Goal: Use online tool/utility: Utilize a website feature to perform a specific function

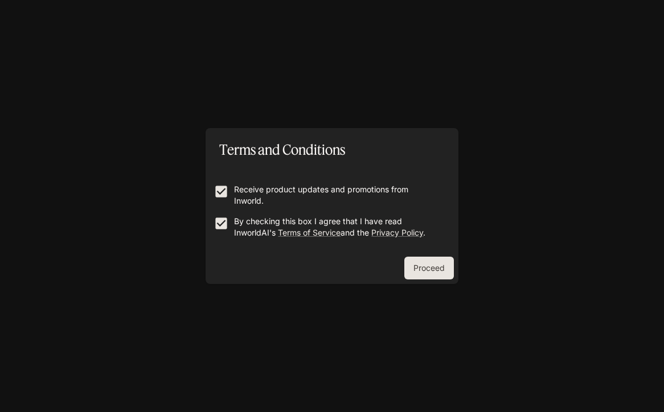
click at [423, 272] on button "Proceed" at bounding box center [429, 268] width 50 height 23
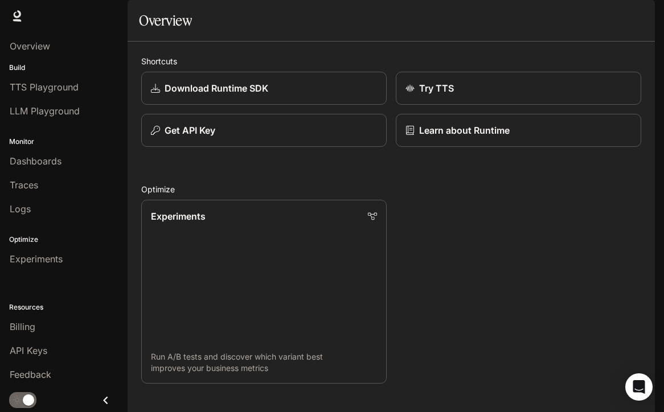
scroll to position [693, 0]
click at [318, 263] on link "Experiments Run A/B tests and discover which variant best improves your busines…" at bounding box center [264, 292] width 248 height 186
click at [194, 95] on p "Download Runtime SDK" at bounding box center [215, 88] width 105 height 14
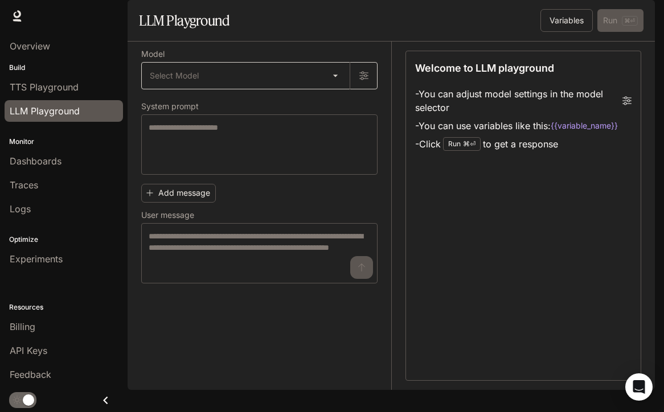
click at [242, 116] on body "Skip to main content Runtime Runtime Documentation Documentation Portal Overvie…" at bounding box center [332, 206] width 664 height 412
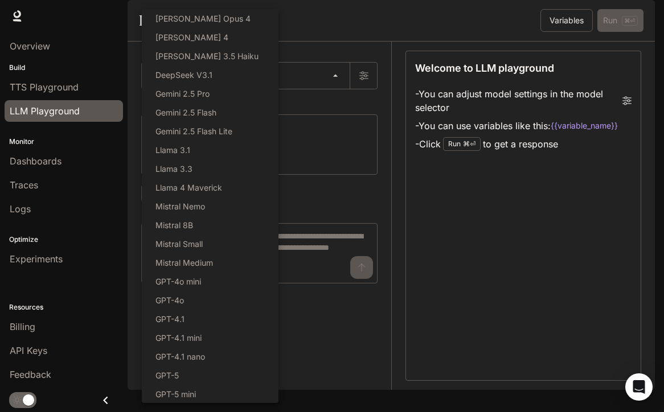
click at [339, 107] on div at bounding box center [332, 206] width 664 height 412
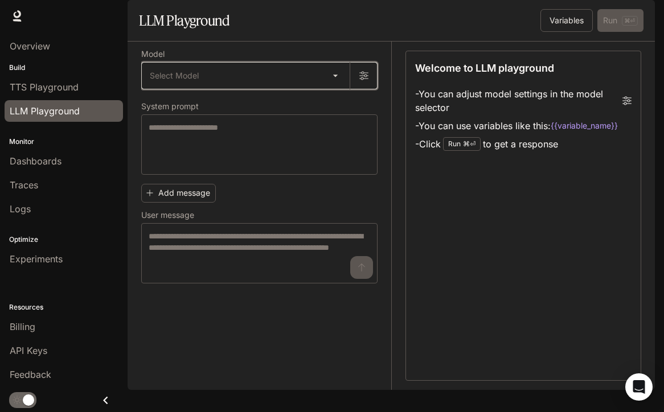
click at [366, 80] on icon "button" at bounding box center [363, 75] width 9 height 9
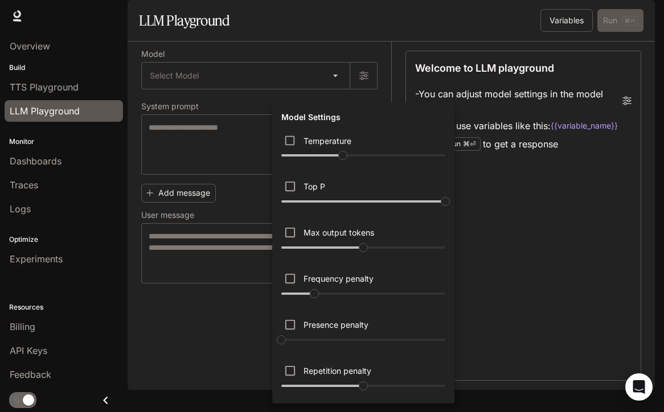
click at [242, 236] on div at bounding box center [332, 206] width 664 height 412
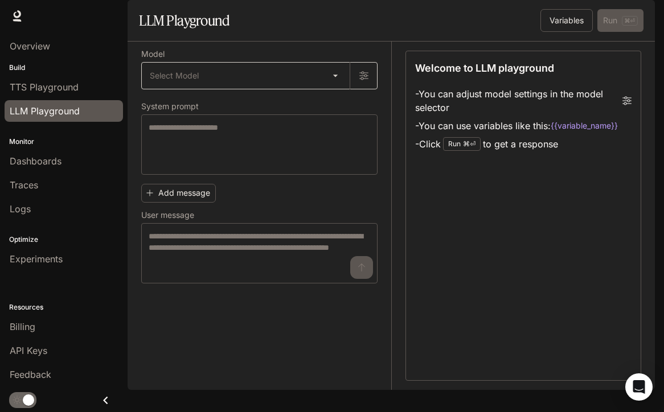
click at [190, 109] on body "Skip to main content Runtime Runtime Documentation Documentation Portal Overvie…" at bounding box center [332, 206] width 664 height 412
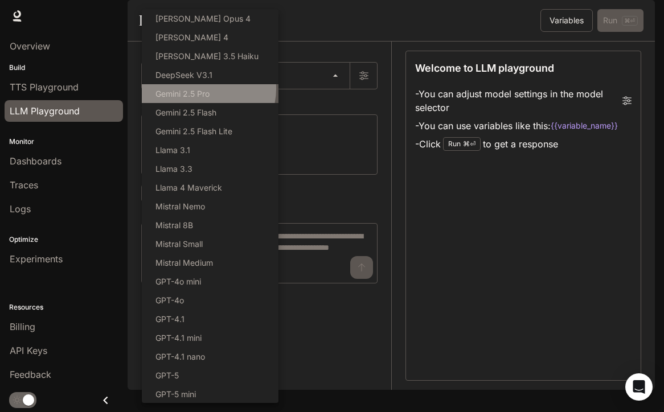
click at [206, 89] on p "Gemini 2.5 Pro" at bounding box center [183, 94] width 54 height 12
type input "**********"
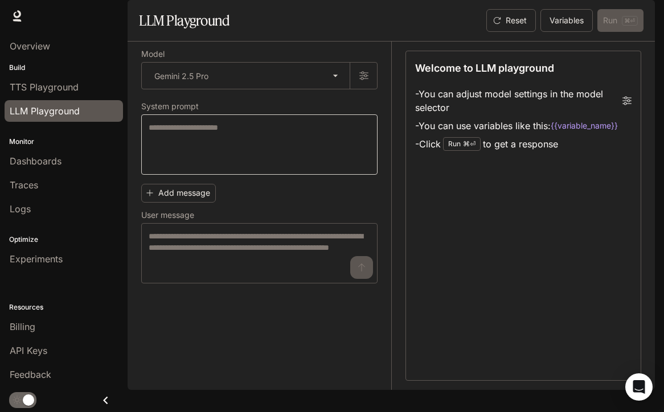
click at [224, 149] on div "* ​" at bounding box center [259, 144] width 236 height 60
click at [624, 117] on li "- You can adjust model settings in the model selector" at bounding box center [523, 101] width 216 height 32
click at [625, 105] on icon at bounding box center [627, 100] width 9 height 9
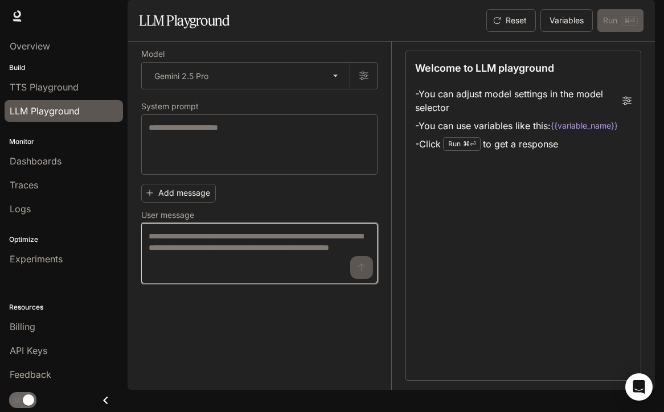
click at [171, 269] on textarea at bounding box center [260, 254] width 222 height 46
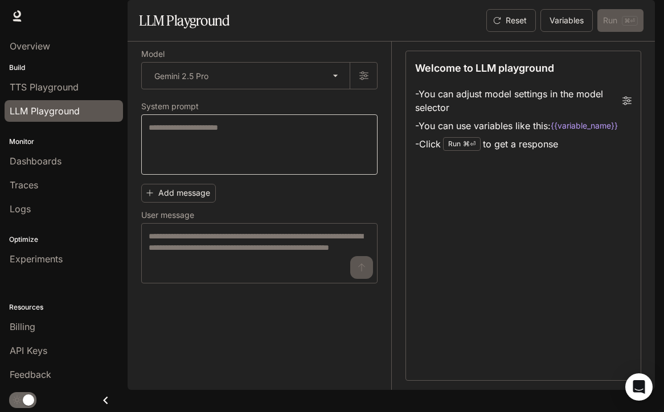
click at [162, 175] on div "* ​" at bounding box center [259, 144] width 236 height 60
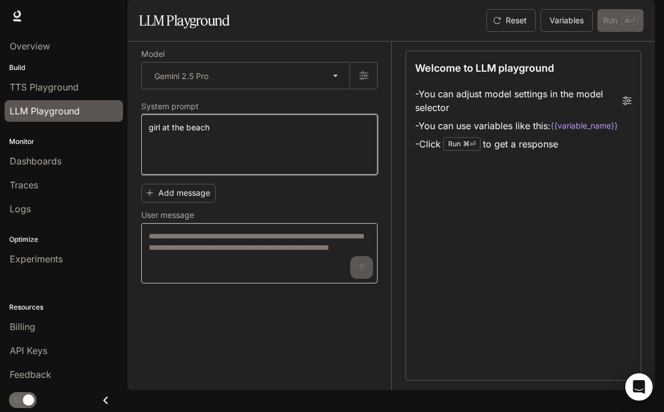
type textarea "**********"
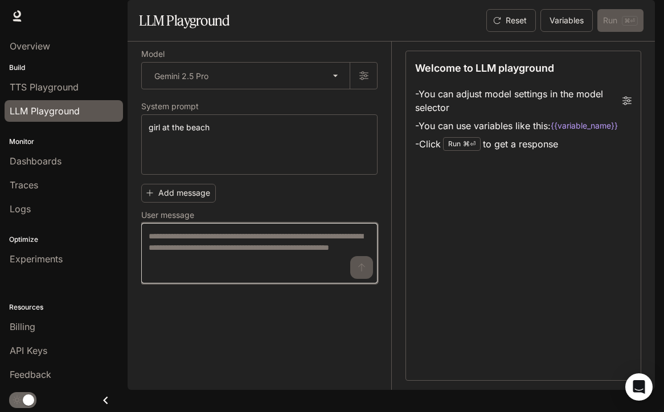
click at [200, 270] on textarea at bounding box center [260, 254] width 222 height 46
click at [612, 32] on div "Reset Variables Run ⌘⏎" at bounding box center [563, 20] width 162 height 23
click at [460, 151] on div "Run ⌘⏎" at bounding box center [462, 144] width 38 height 14
click at [273, 267] on textarea at bounding box center [260, 254] width 222 height 46
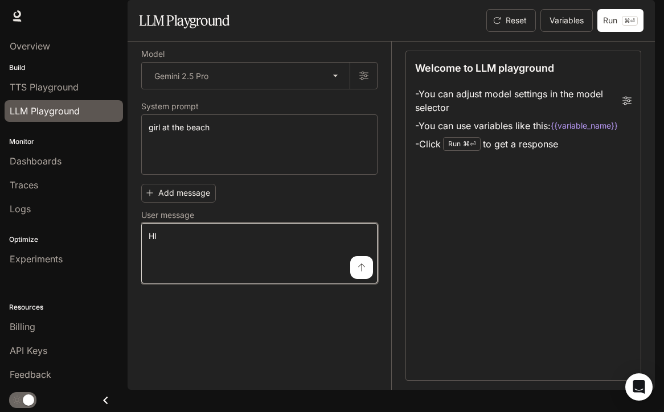
type textarea "**"
click at [366, 279] on button "submit" at bounding box center [361, 267] width 23 height 23
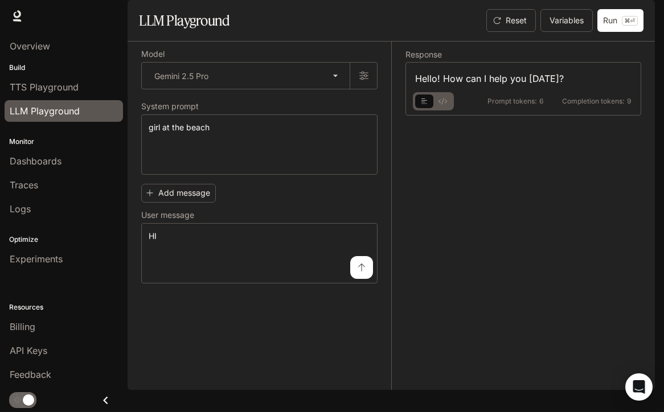
click at [367, 279] on button "submit" at bounding box center [361, 267] width 23 height 23
